Goal: Check status: Check status

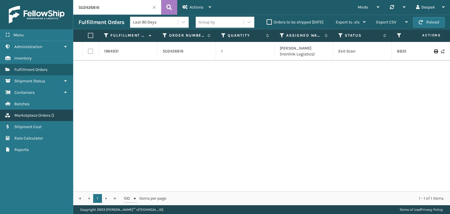
click at [20, 113] on span "Marketplace Orders" at bounding box center [32, 115] width 36 height 5
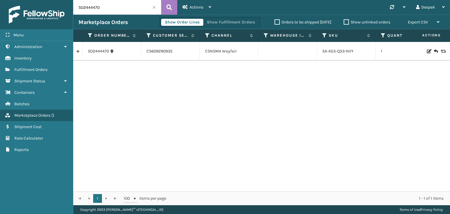
click at [105, 9] on input "SO2444470" at bounding box center [117, 7] width 88 height 15
paste input "5265"
type input "SO2445265"
click at [167, 8] on icon at bounding box center [169, 7] width 6 height 9
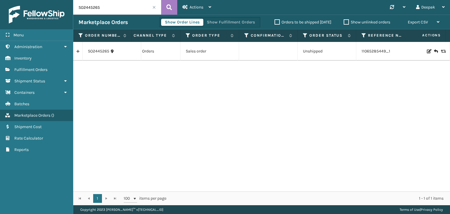
scroll to position [0, 374]
